Goal: Check status: Check status

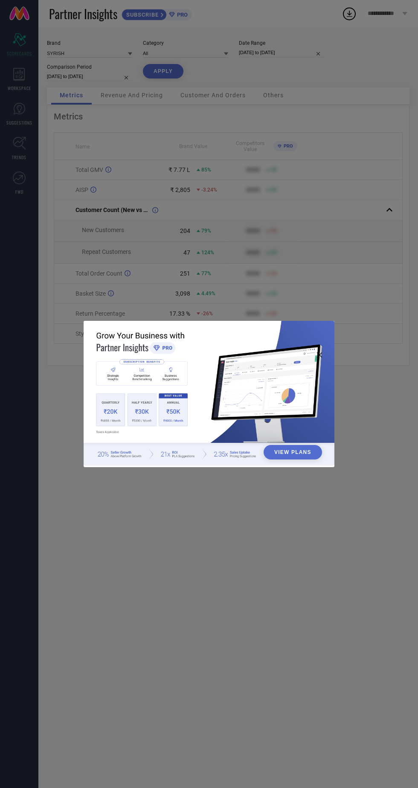
click at [258, 555] on div "View Plans" at bounding box center [209, 394] width 418 height 788
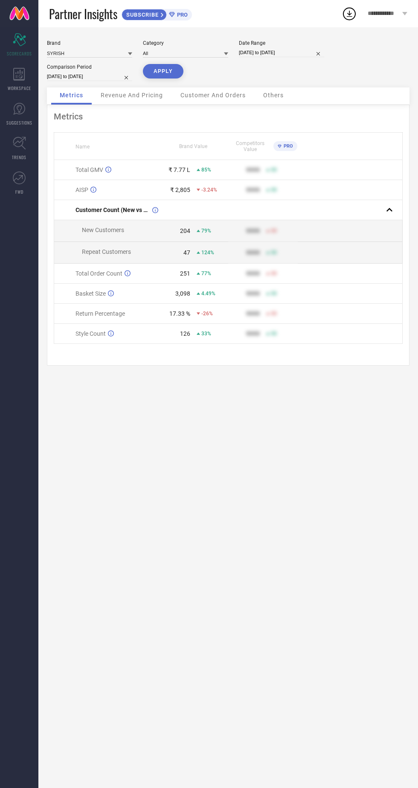
select select "7"
select select "2025"
select select "8"
select select "2025"
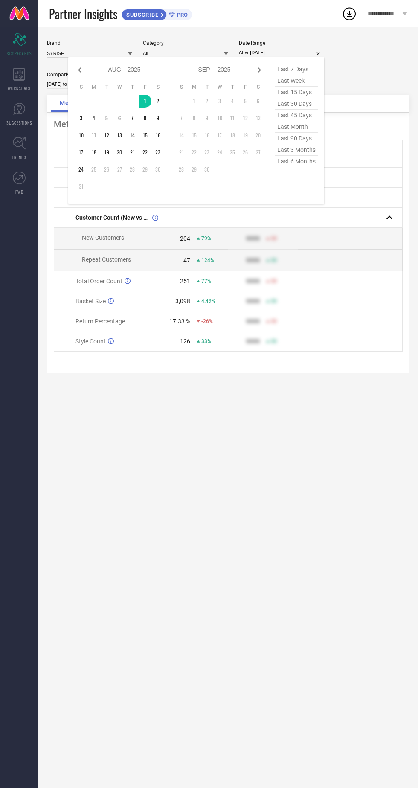
click at [76, 176] on table "S M T W T F S 1 2 3 4 5 6 7 8 9 10 11 12 13 14 15 16 17 18 19 20 21 22 23 24 25…" at bounding box center [120, 138] width 90 height 118
click at [80, 176] on table "S M T W T F S 1 2 3 4 5 6 7 8 9 10 11 12 13 14 15 16 17 18 19 20 21 22 23 24 25…" at bounding box center [120, 138] width 90 height 118
type input "[DATE] to [DATE]"
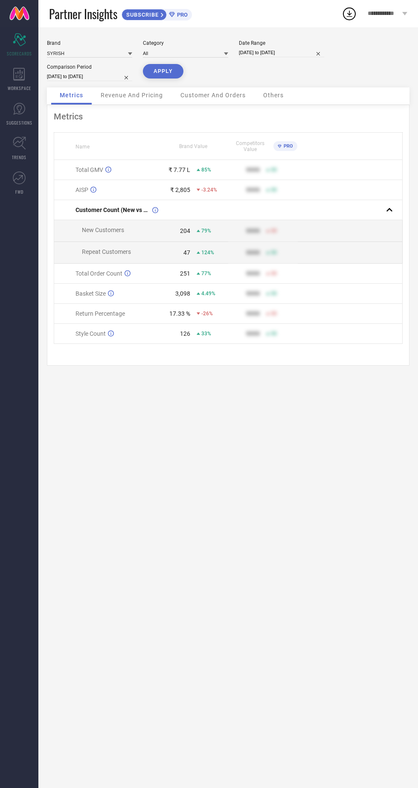
click at [162, 71] on button "APPLY" at bounding box center [163, 71] width 41 height 14
select select "6"
select select "2025"
select select "7"
select select "2025"
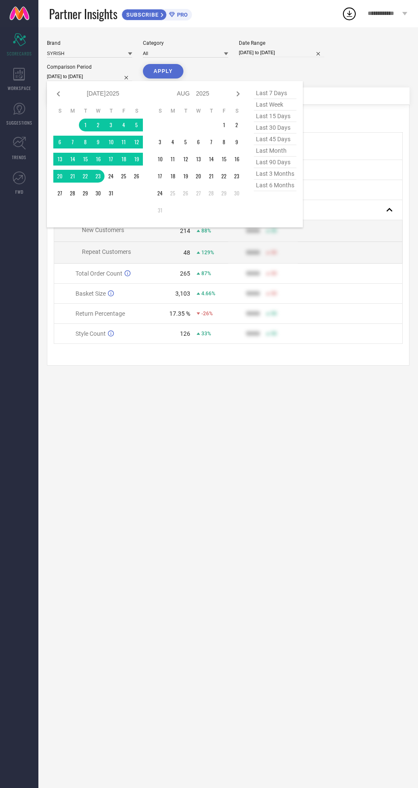
click at [110, 94] on select "2015 2016 2017 2018 2019 2020 2021 2022 2023 2024 2025 2026 2027 2028 2029 2030…" at bounding box center [113, 93] width 14 height 12
select select "6"
select select "2024"
select select "7"
select select "2024"
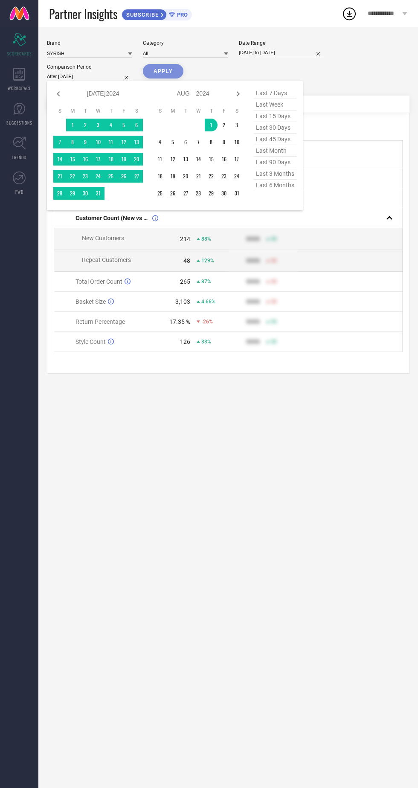
type input "[DATE] to [DATE]"
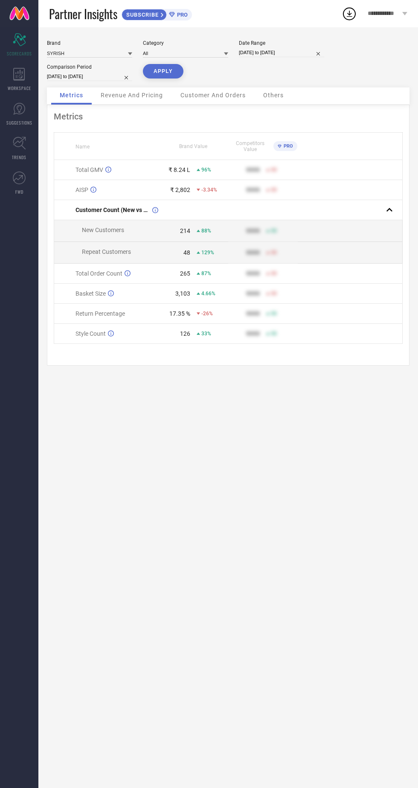
click at [171, 78] on button "APPLY" at bounding box center [163, 71] width 41 height 14
select select "7"
select select "2025"
select select "8"
select select "2025"
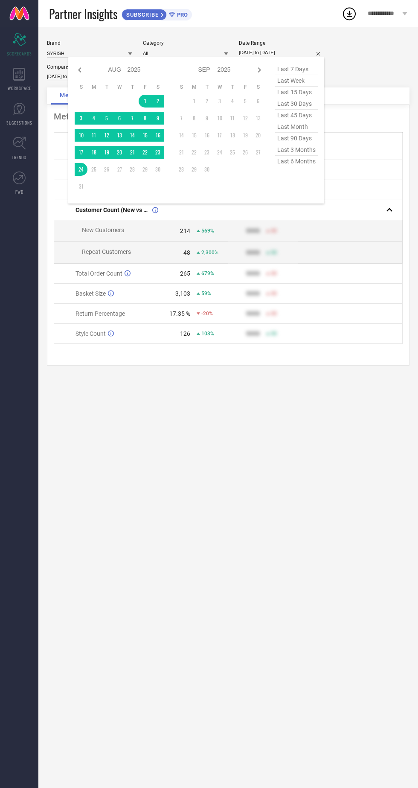
click at [76, 78] on div "Jan Feb Mar Apr May Jun [DATE] Aug Sep Oct Nov [DATE] 2016 2017 2018 2019 2020 …" at bounding box center [120, 130] width 90 height 133
click at [79, 75] on div "Jan Feb Mar Apr May Jun [DATE] Aug Sep Oct Nov [DATE] 2016 2017 2018 2019 2020 …" at bounding box center [120, 70] width 90 height 12
click at [80, 74] on icon at bounding box center [80, 70] width 10 height 10
select select "6"
select select "2025"
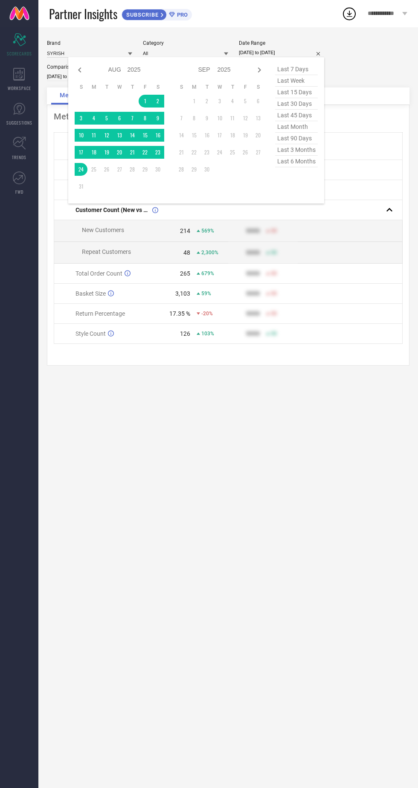
select select "7"
select select "2025"
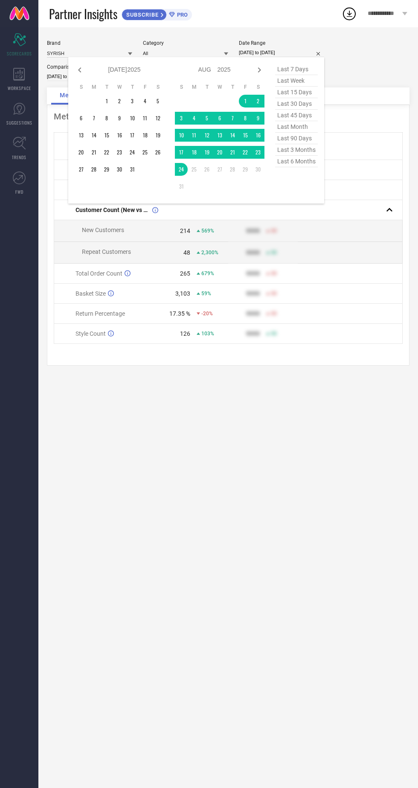
click at [80, 70] on icon at bounding box center [80, 70] width 10 height 10
select select "5"
select select "2025"
select select "6"
select select "2025"
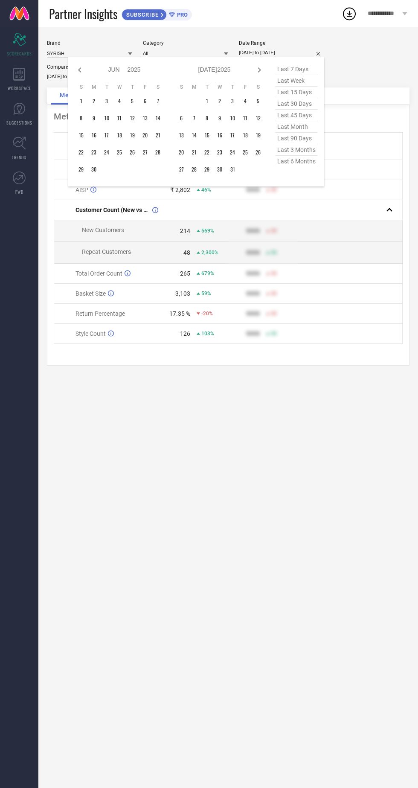
click at [75, 77] on div "Jan Feb Mar Apr May Jun [DATE] Aug Sep Oct Nov [DATE] 2016 2017 2018 2019 2020 …" at bounding box center [120, 122] width 90 height 116
click at [80, 72] on icon at bounding box center [79, 69] width 3 height 5
select select "4"
select select "2025"
select select "5"
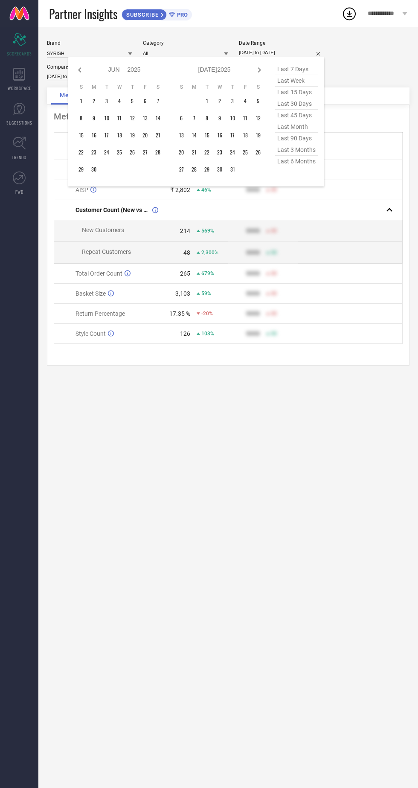
select select "2025"
click at [80, 70] on icon at bounding box center [79, 69] width 3 height 5
select select "3"
select select "2025"
select select "4"
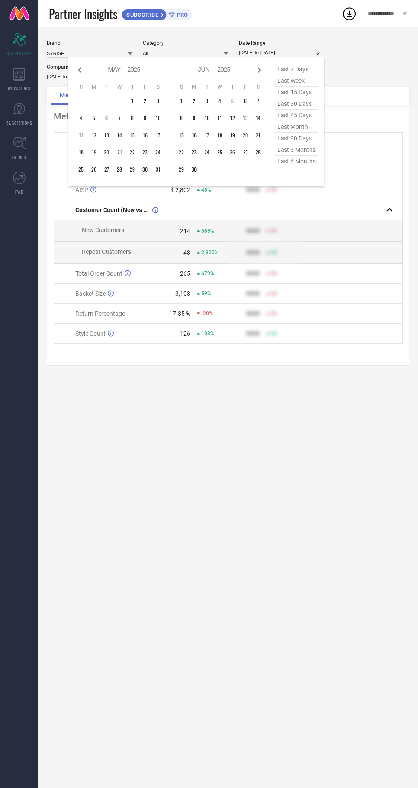
select select "2025"
click at [77, 77] on div "Jan Feb Mar Apr May Jun [DATE] Aug Sep Oct Nov [DATE] 2016 2017 2018 2019 2020 …" at bounding box center [120, 122] width 90 height 116
click at [104, 109] on table "S M T W T F S 1 2 3 4 5 6 7 8 9 10 11 12 13 14 15 16 17 18 19 20 21 22 23 24 25…" at bounding box center [120, 129] width 90 height 101
type input "After [DATE]"
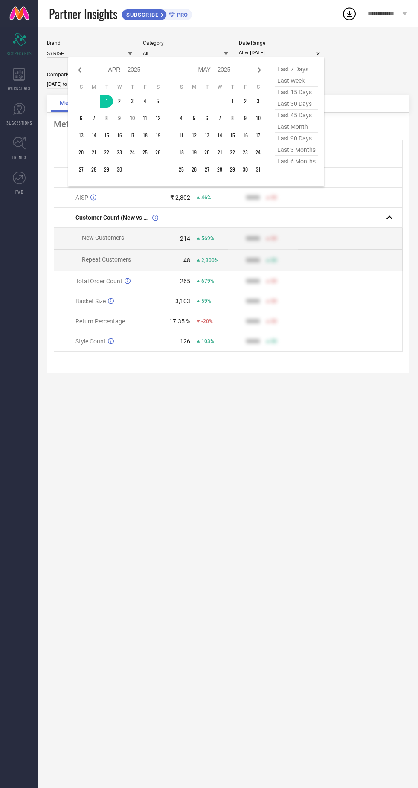
click at [255, 74] on icon at bounding box center [259, 70] width 10 height 10
select select "4"
select select "2025"
select select "5"
select select "2025"
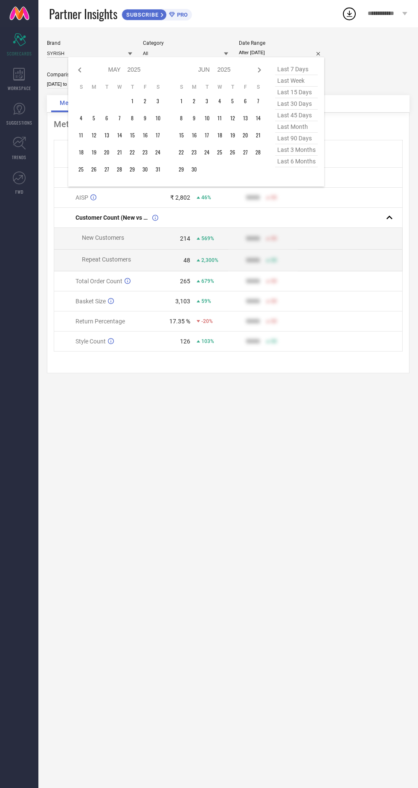
click at [260, 70] on icon at bounding box center [259, 70] width 10 height 10
select select "5"
select select "2025"
select select "6"
select select "2025"
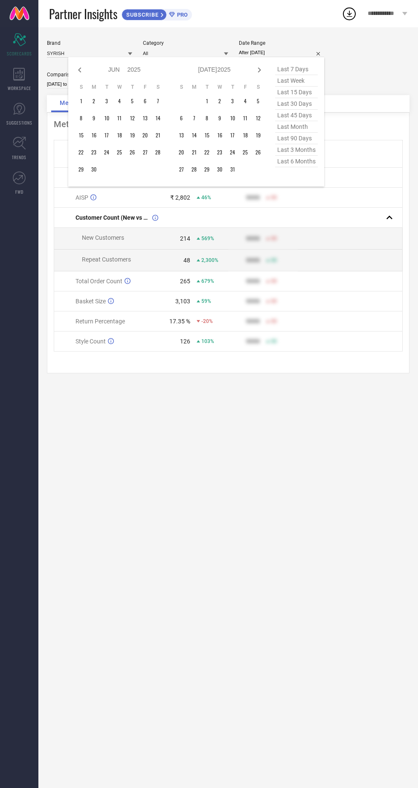
click at [260, 70] on icon at bounding box center [259, 70] width 10 height 10
select select "6"
select select "2025"
select select "7"
select select "2025"
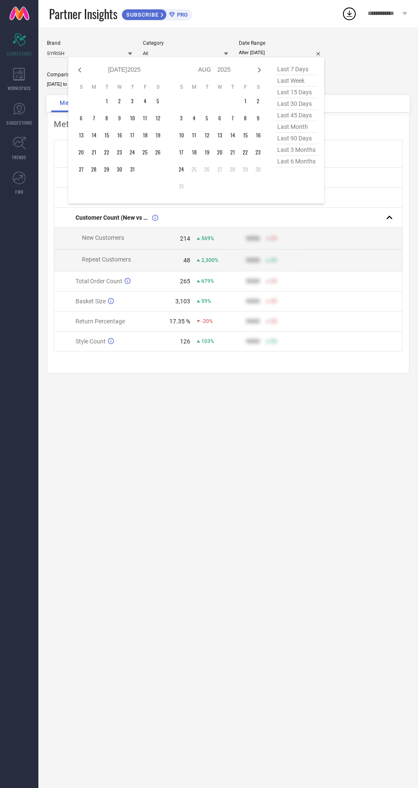
type input "[DATE] to [DATE]"
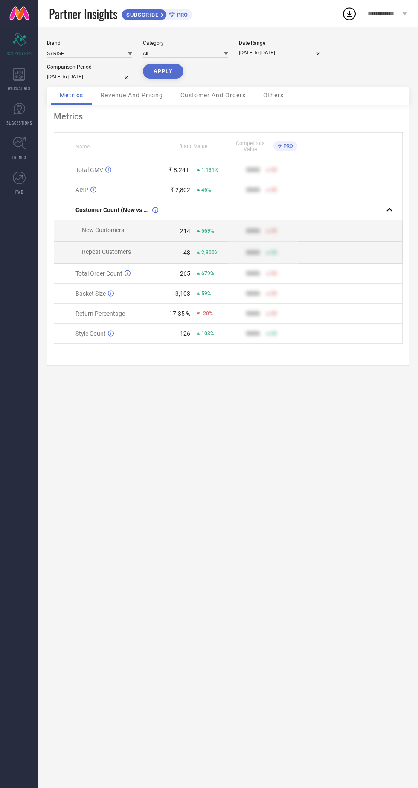
click at [162, 71] on button "APPLY" at bounding box center [163, 71] width 41 height 14
select select "3"
select select "2025"
select select "4"
select select "2025"
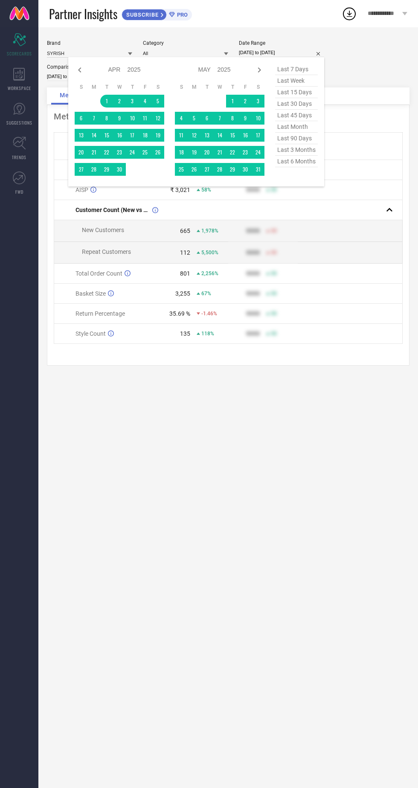
click at [261, 70] on icon at bounding box center [259, 69] width 3 height 5
select select "4"
select select "2025"
select select "5"
select select "2025"
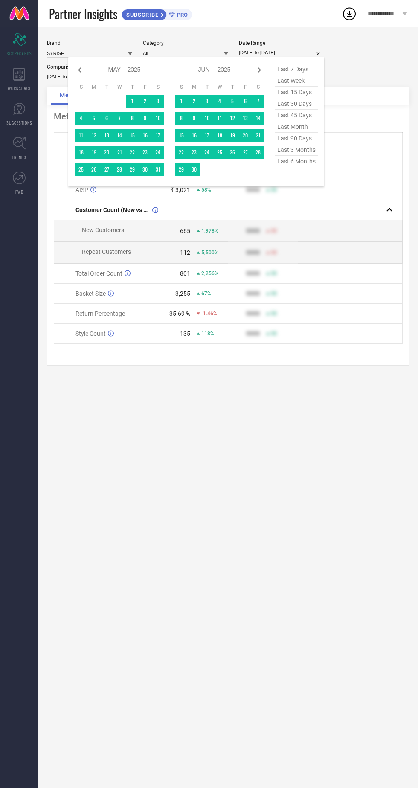
click at [264, 72] on icon at bounding box center [259, 70] width 10 height 10
select select "5"
select select "2025"
select select "6"
select select "2025"
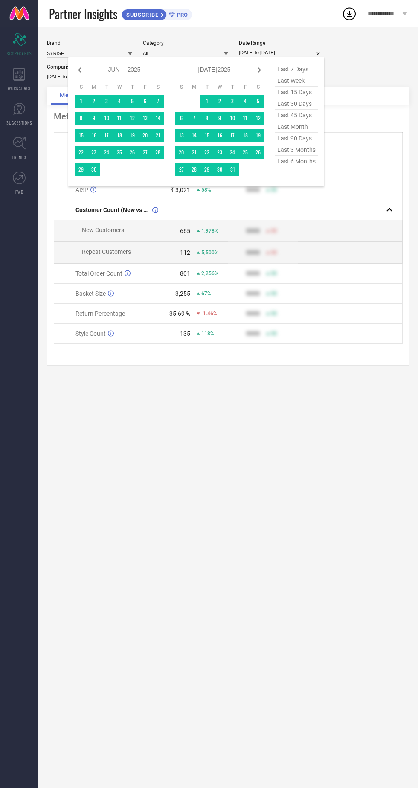
click at [260, 70] on icon at bounding box center [259, 70] width 10 height 10
select select "6"
select select "2025"
select select "7"
select select "2025"
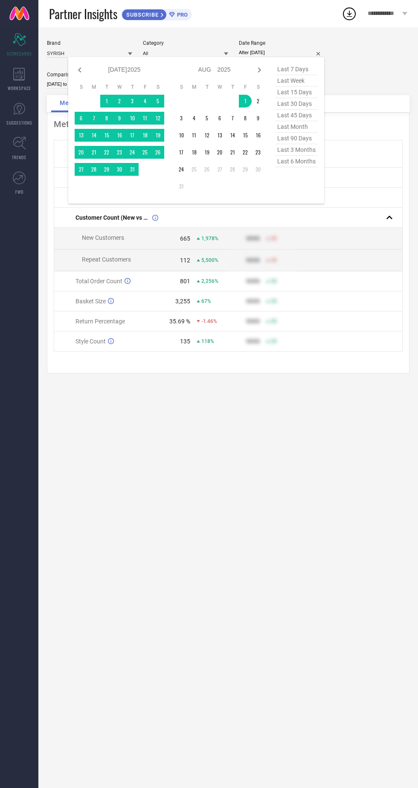
type input "[DATE] to [DATE]"
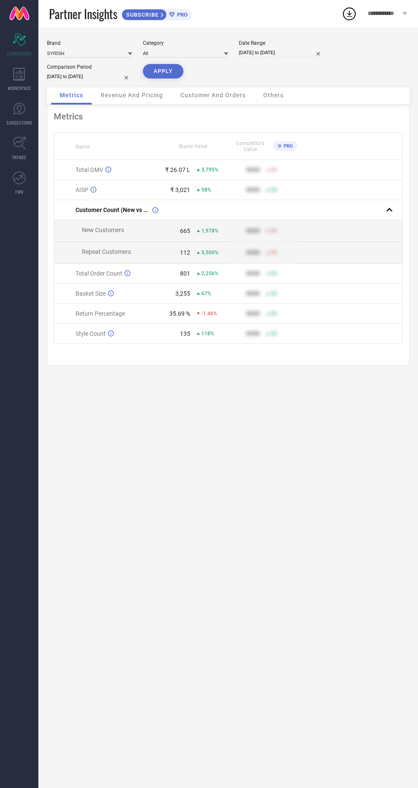
click at [162, 72] on button "APPLY" at bounding box center [163, 71] width 41 height 14
